Goal: Register for event/course

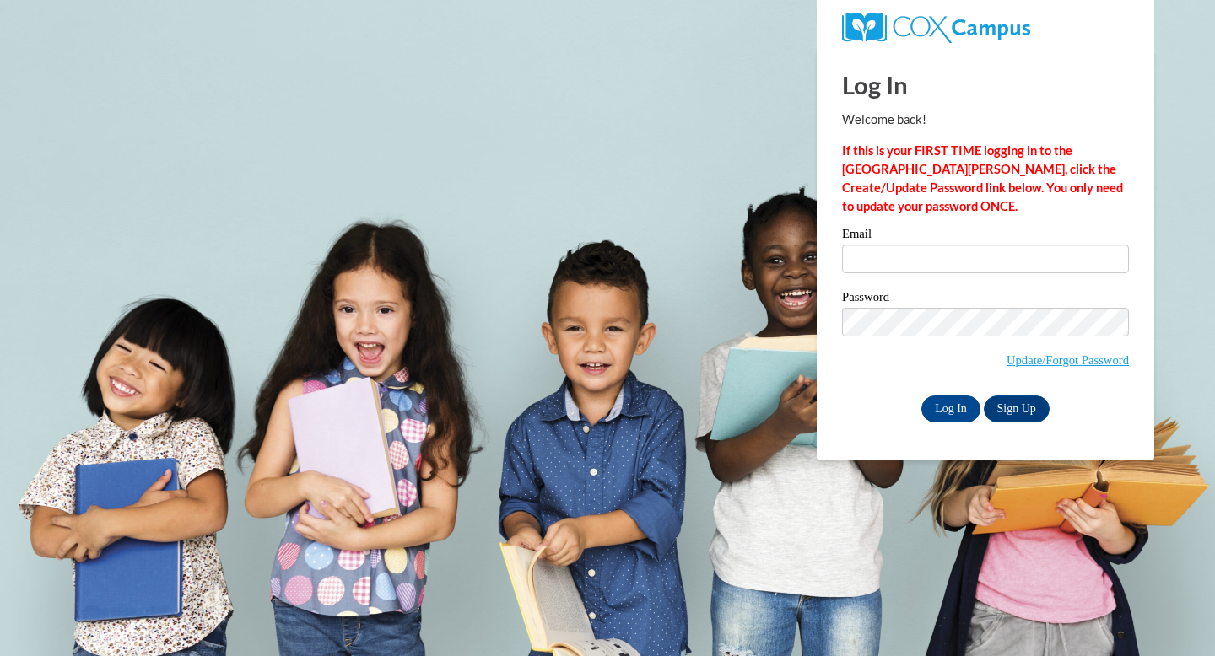
click at [918, 276] on div "Email" at bounding box center [985, 257] width 287 height 58
click at [919, 264] on input "Email" at bounding box center [985, 259] width 287 height 29
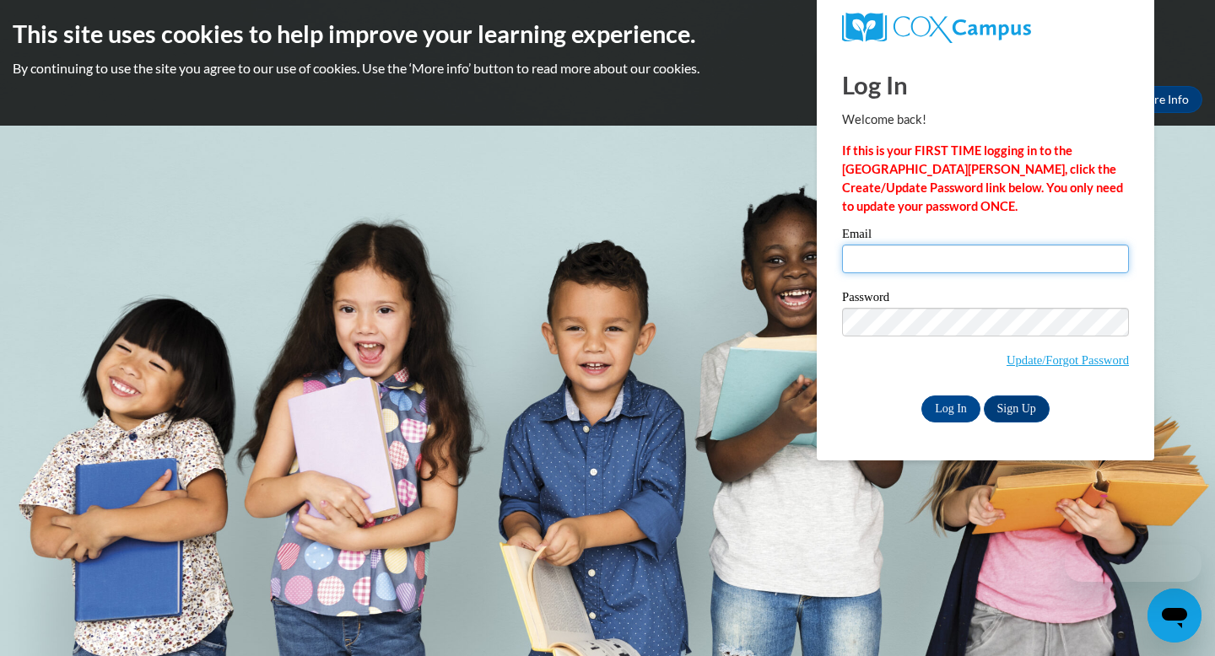
click at [945, 262] on input "Email" at bounding box center [985, 259] width 287 height 29
type input "keshetkronrod@gmail.com"
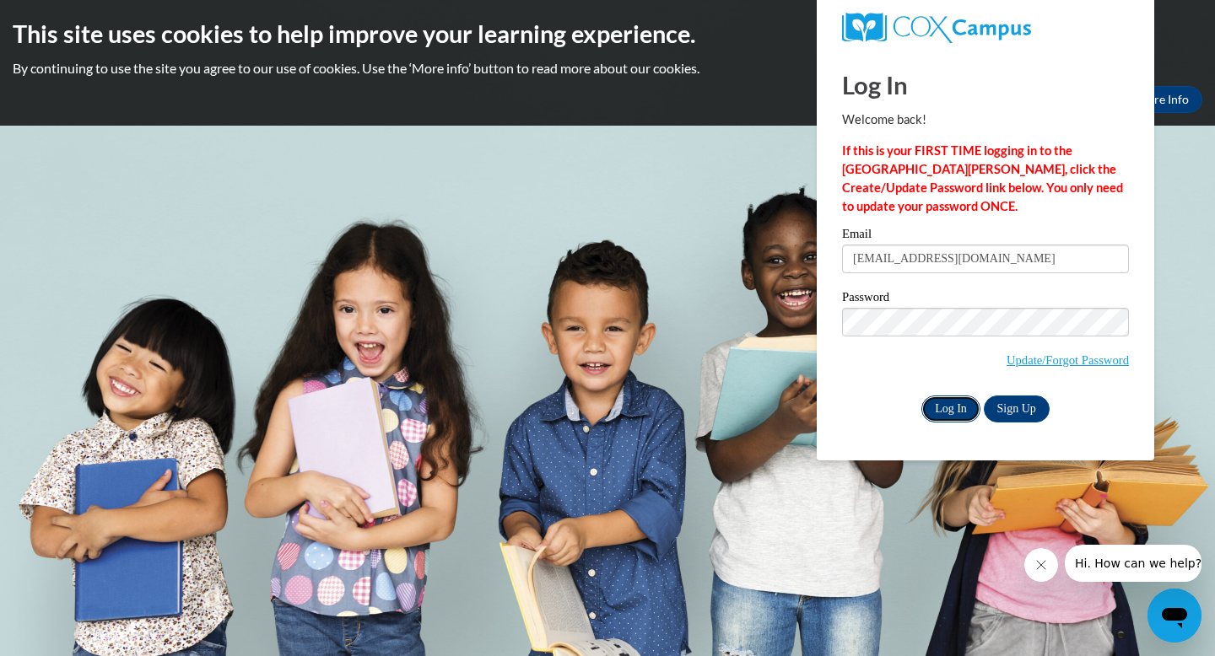
click at [952, 415] on input "Log In" at bounding box center [950, 409] width 59 height 27
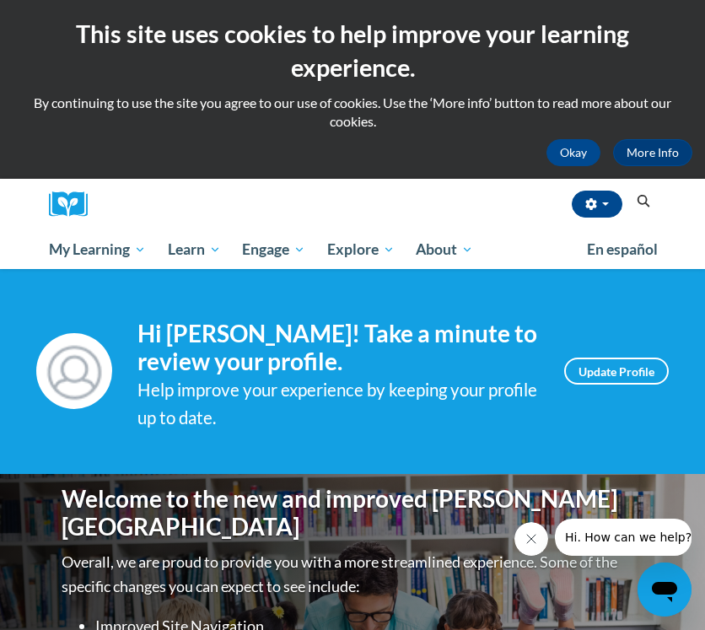
click at [643, 202] on icon "Search" at bounding box center [643, 201] width 15 height 13
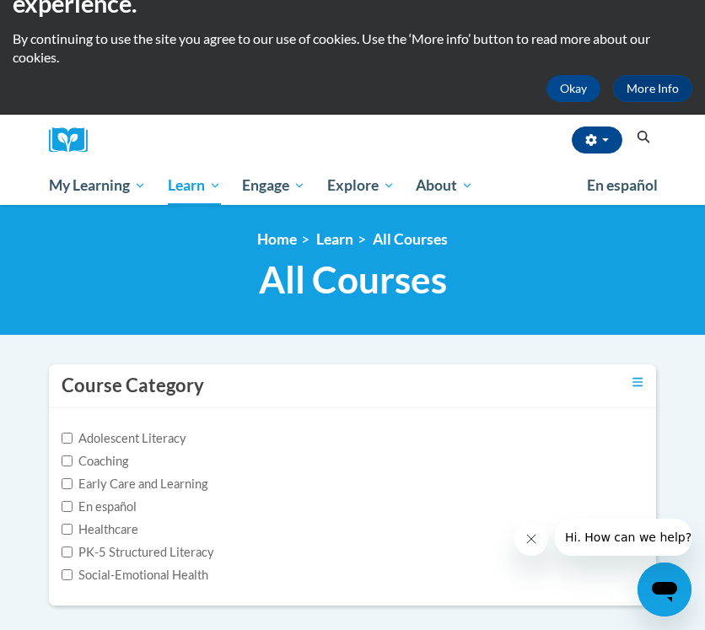
scroll to position [69, 0]
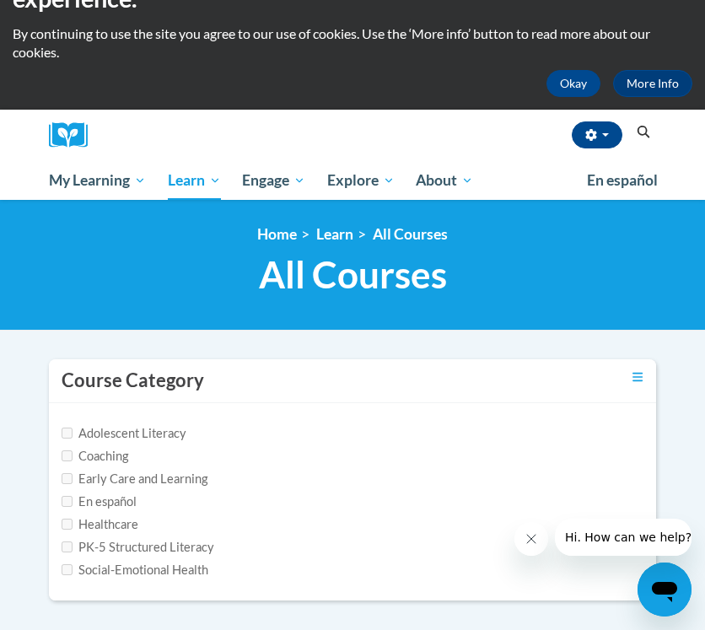
click at [639, 132] on icon "Search" at bounding box center [643, 132] width 15 height 13
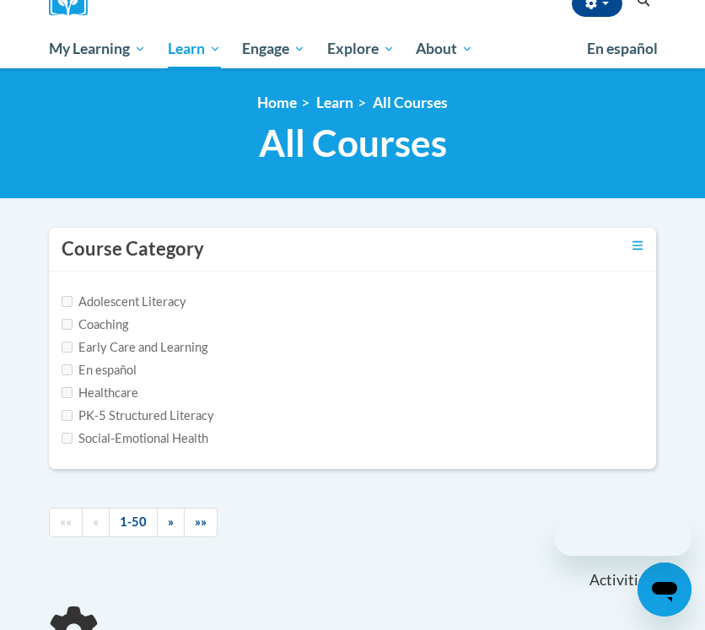
scroll to position [202, 0]
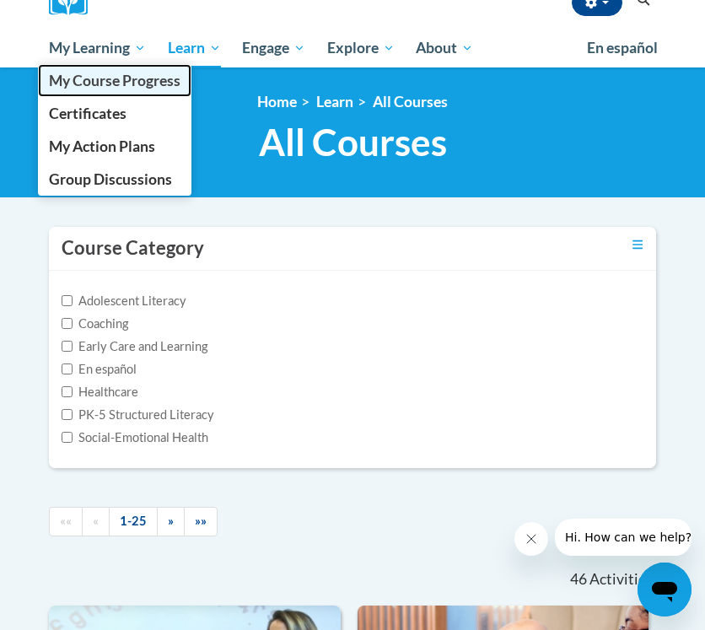
click at [133, 89] on link "My Course Progress" at bounding box center [115, 80] width 154 height 33
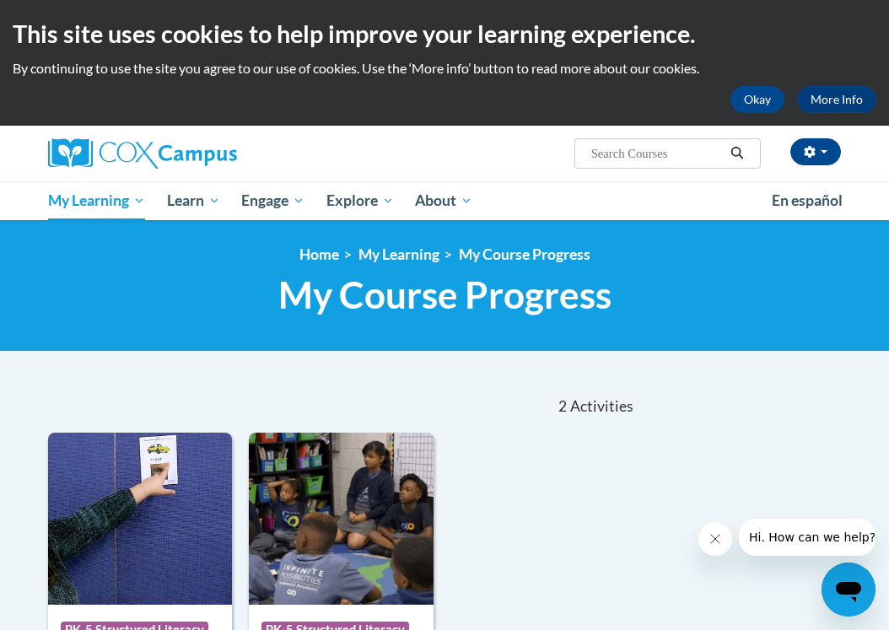
click at [645, 176] on div "[PERSON_NAME] ([GEOGRAPHIC_DATA]/New_York UTC-04:00) My Profile Inbox My Transc…" at bounding box center [444, 154] width 818 height 56
click at [645, 152] on input "Search..." at bounding box center [657, 153] width 135 height 20
type input "r"
type input "oral language"
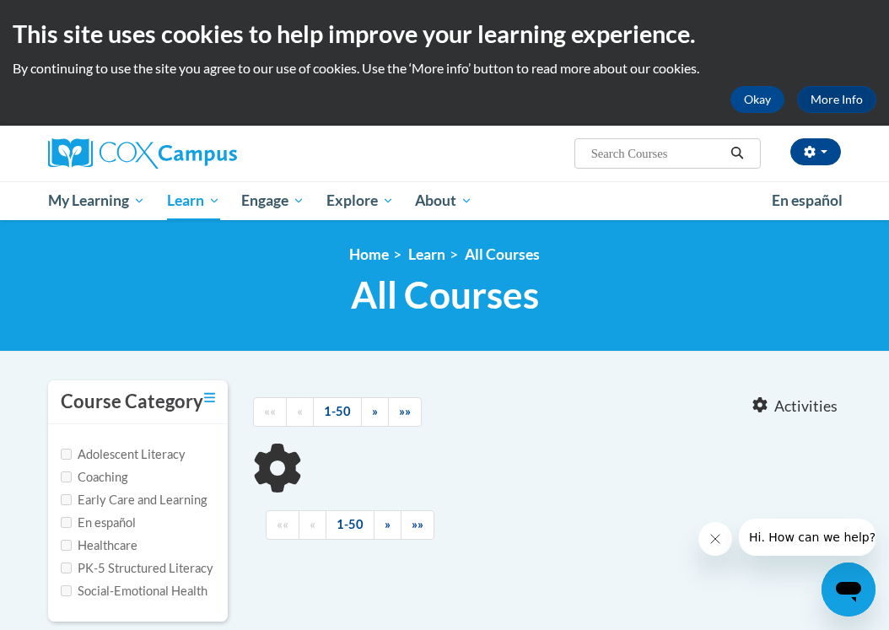
type input "oral language"
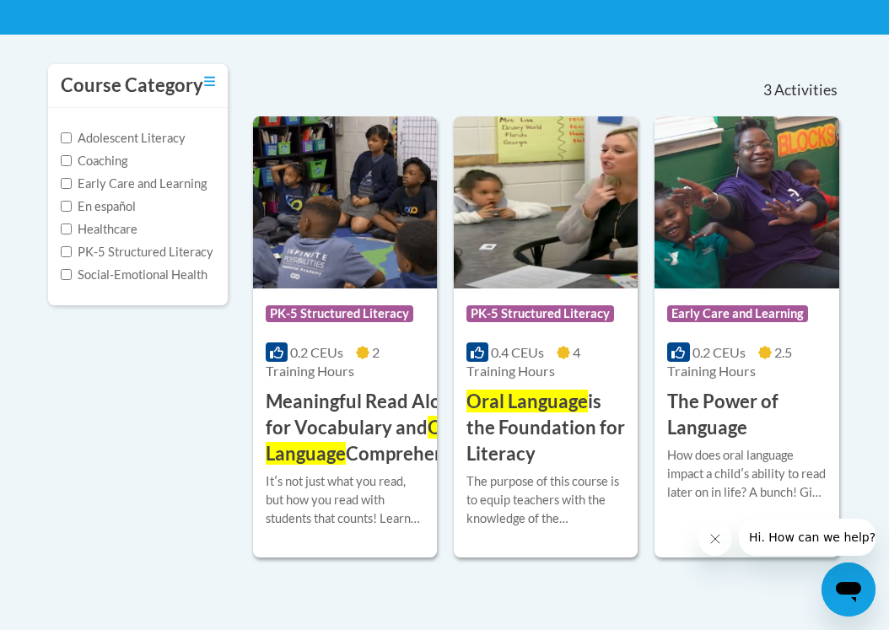
scroll to position [318, 0]
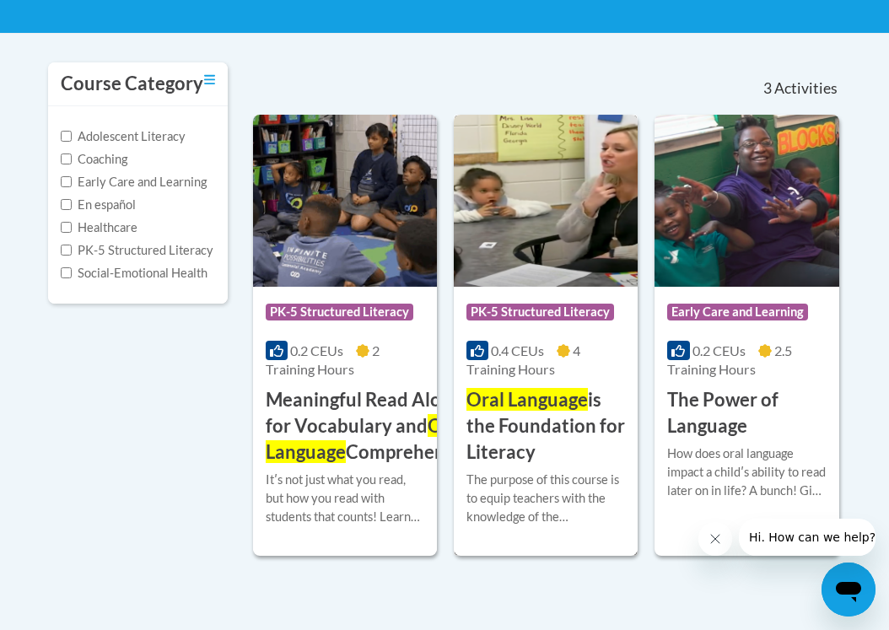
click at [534, 408] on span "Oral Language" at bounding box center [526, 399] width 121 height 23
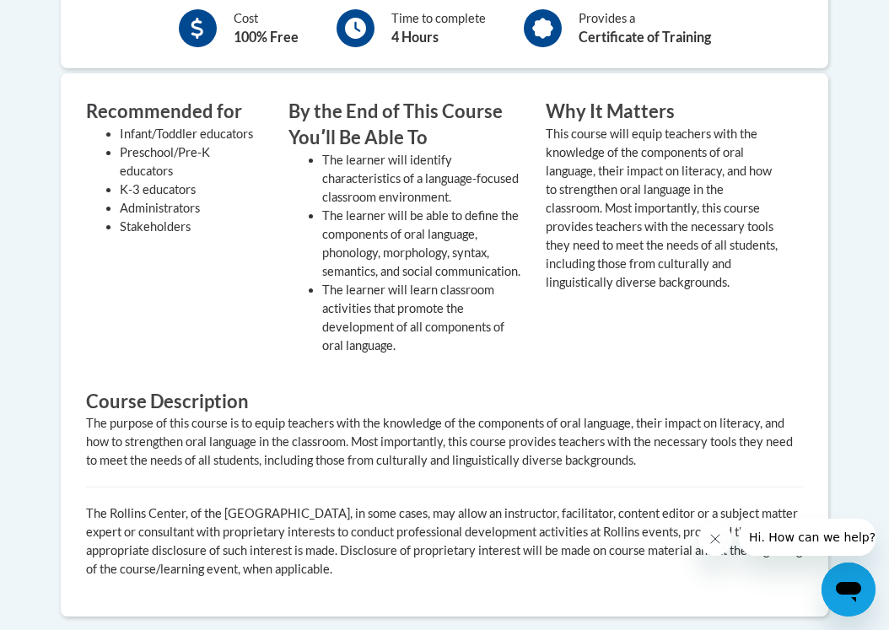
scroll to position [504, 0]
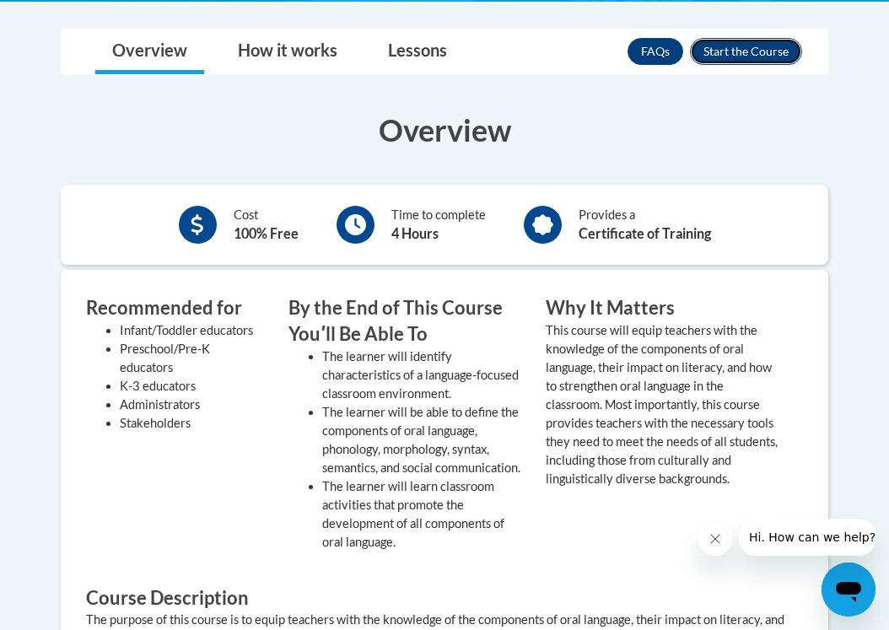
click at [732, 41] on button "Enroll" at bounding box center [746, 51] width 112 height 27
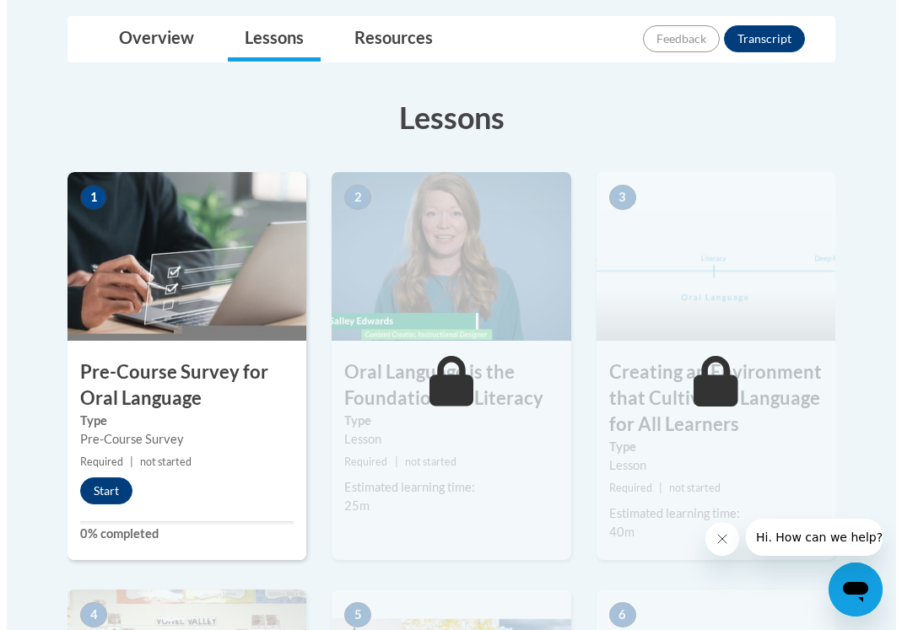
scroll to position [439, 0]
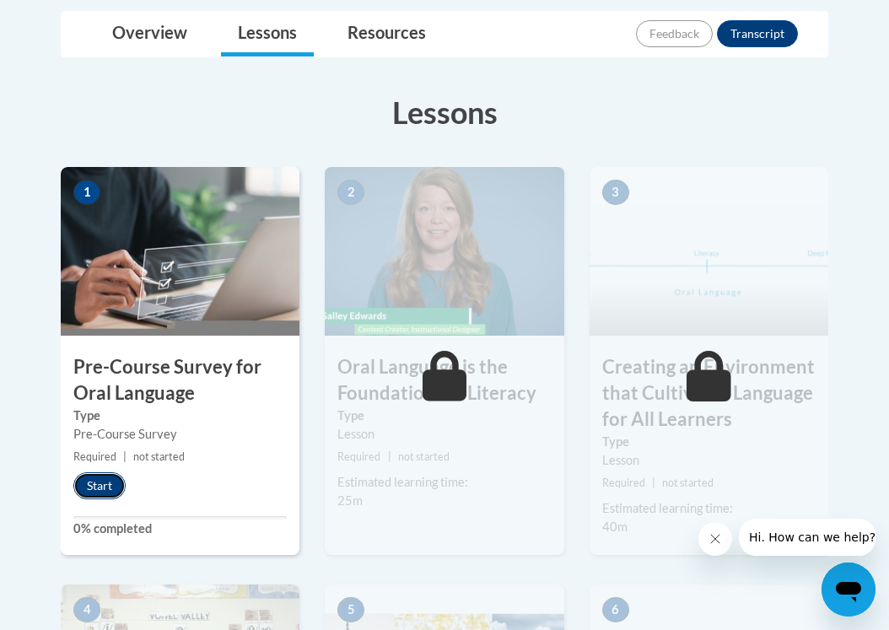
click at [84, 491] on button "Start" at bounding box center [99, 485] width 52 height 27
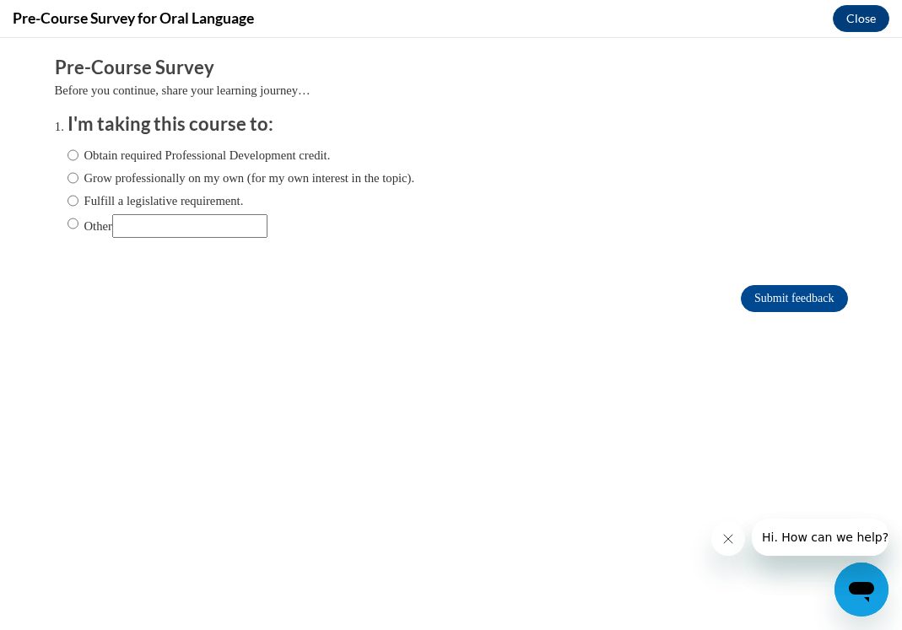
scroll to position [0, 0]
click at [162, 147] on label "Obtain required Professional Development credit." at bounding box center [198, 155] width 263 height 19
click at [78, 147] on input "Obtain required Professional Development credit." at bounding box center [72, 155] width 11 height 19
radio input "true"
click at [768, 294] on input "Submit feedback" at bounding box center [794, 298] width 106 height 27
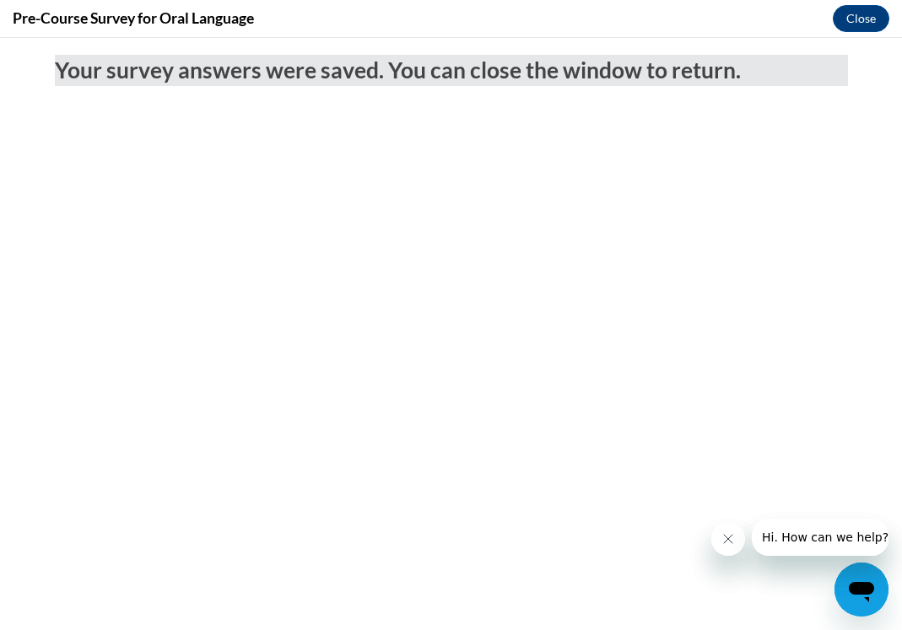
click at [723, 531] on button "Close message from company" at bounding box center [728, 539] width 34 height 34
click at [736, 544] on button "Close message from company" at bounding box center [728, 539] width 34 height 34
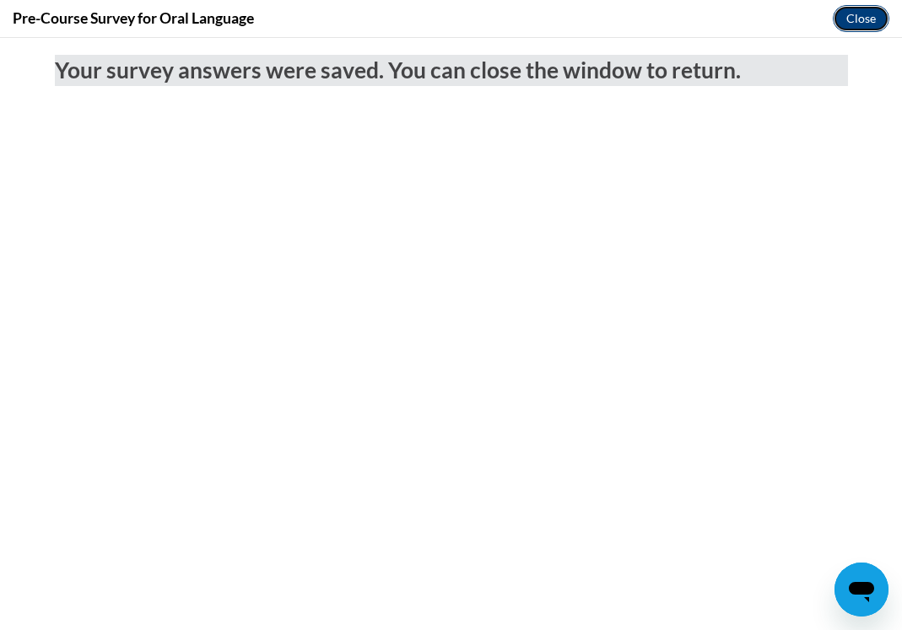
click at [861, 28] on button "Close" at bounding box center [861, 18] width 57 height 27
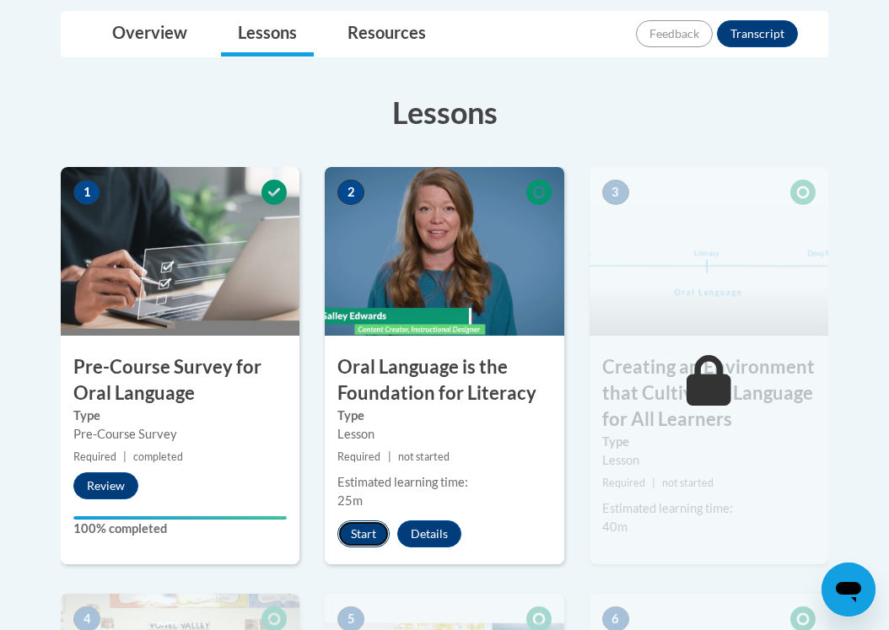
click at [365, 543] on button "Start" at bounding box center [363, 533] width 52 height 27
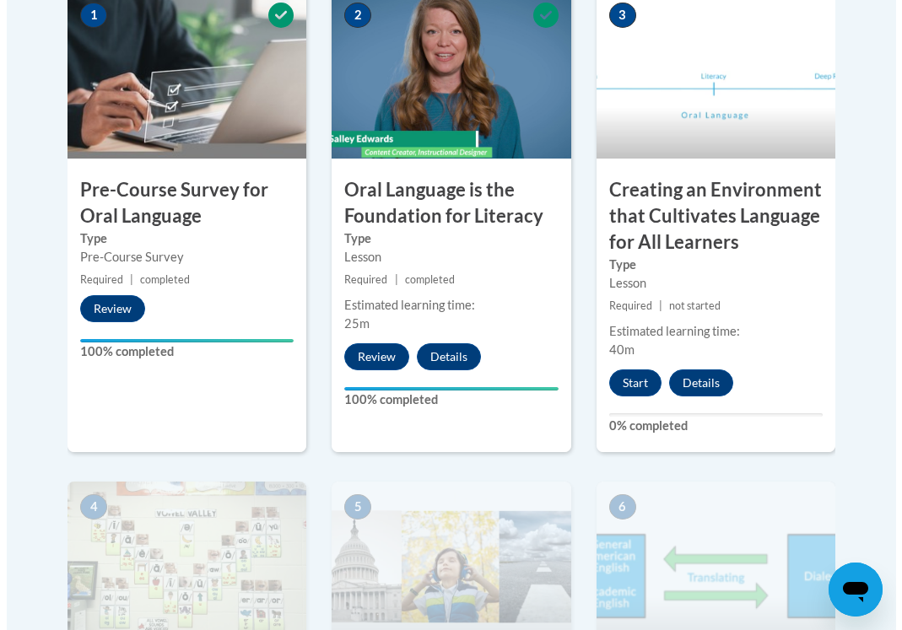
scroll to position [601, 0]
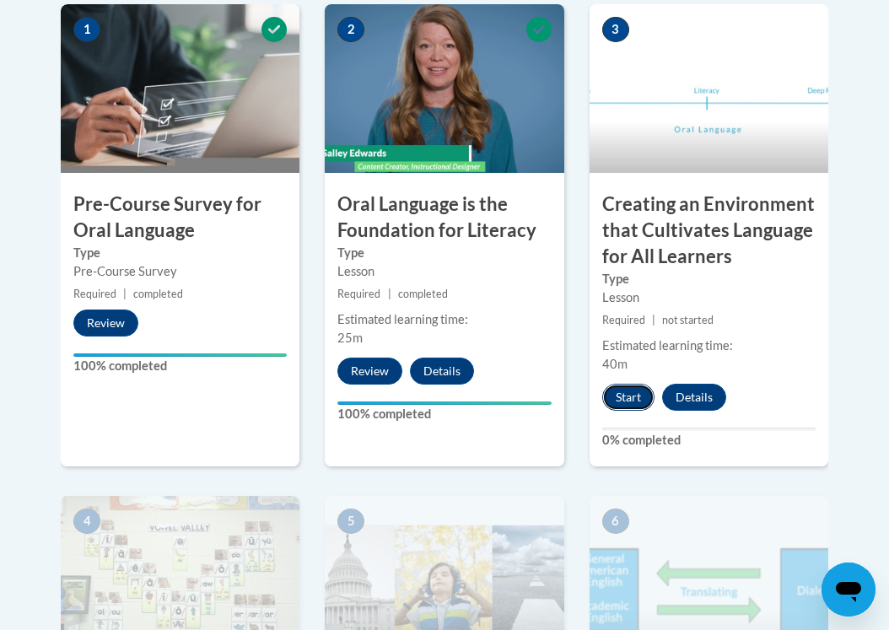
click at [625, 393] on button "Start" at bounding box center [628, 397] width 52 height 27
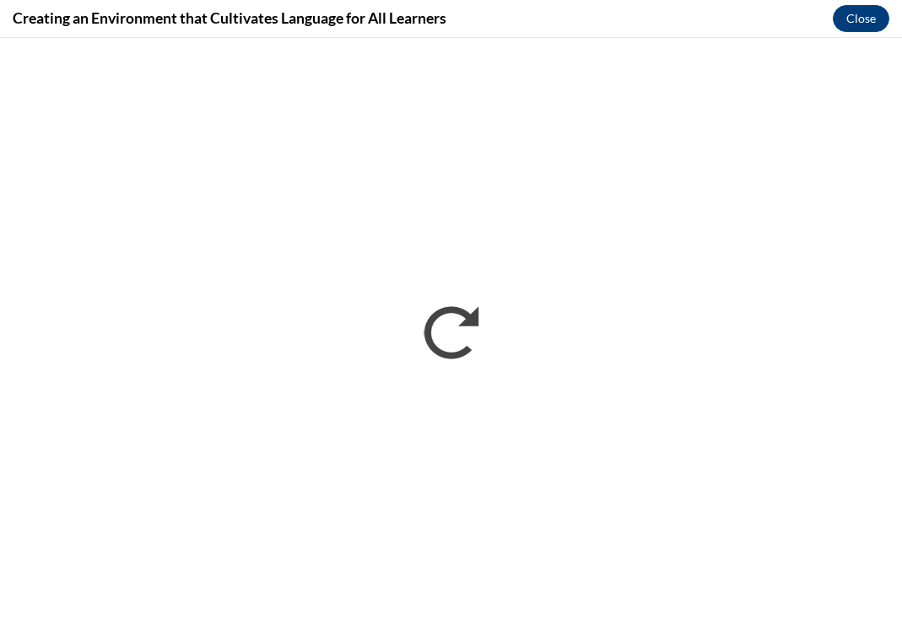
scroll to position [0, 0]
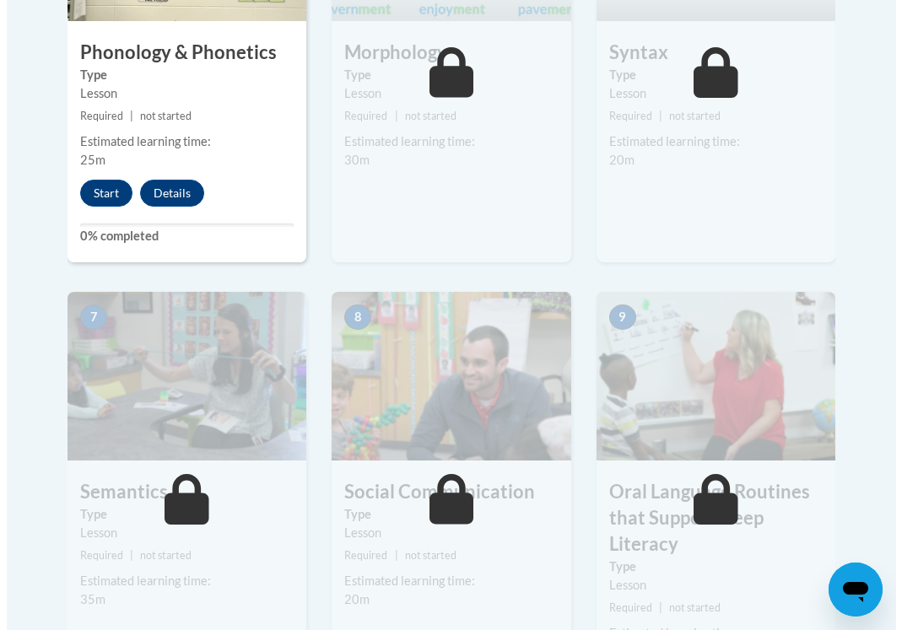
scroll to position [1241, 0]
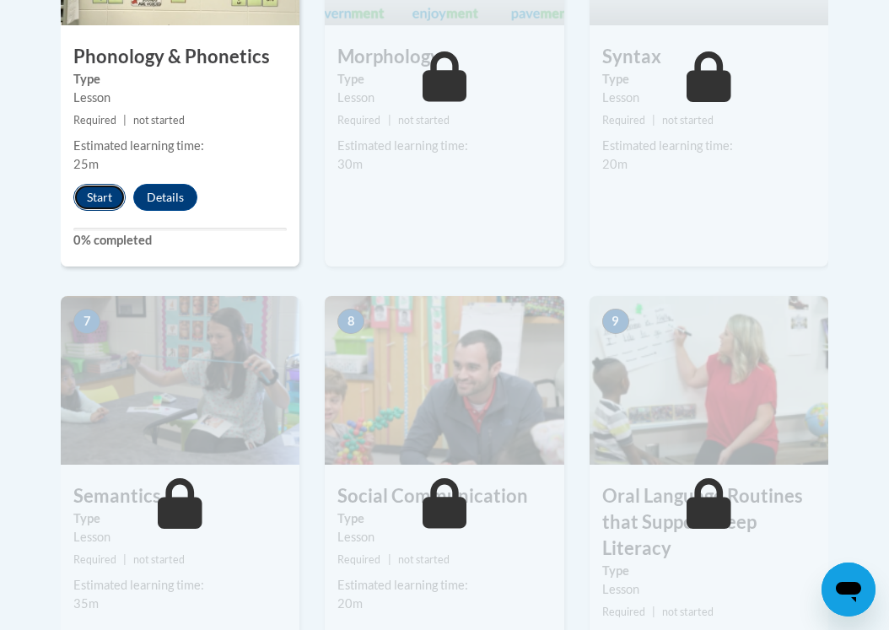
click at [96, 199] on button "Start" at bounding box center [99, 197] width 52 height 27
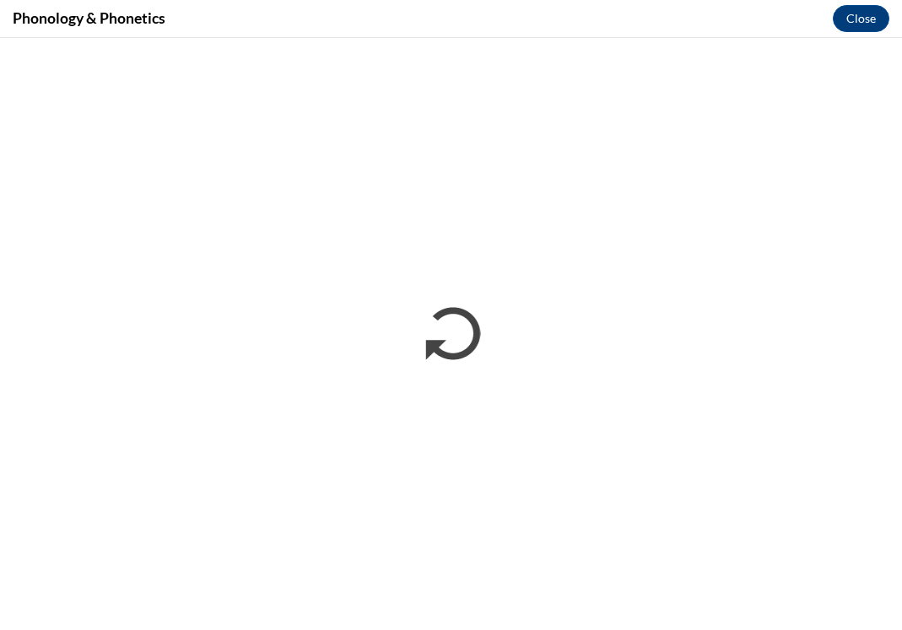
scroll to position [0, 0]
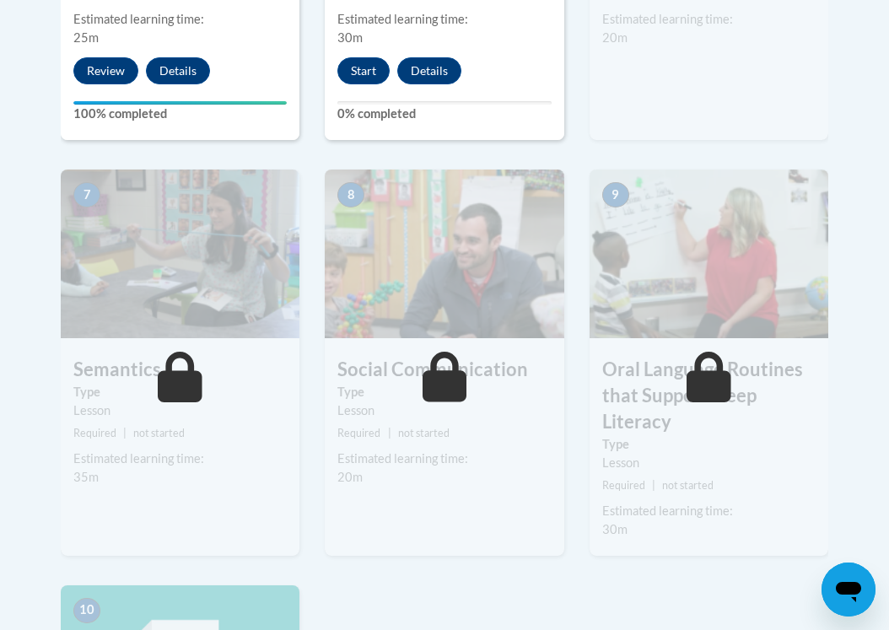
scroll to position [1092, 0]
